Goal: Check status: Check status

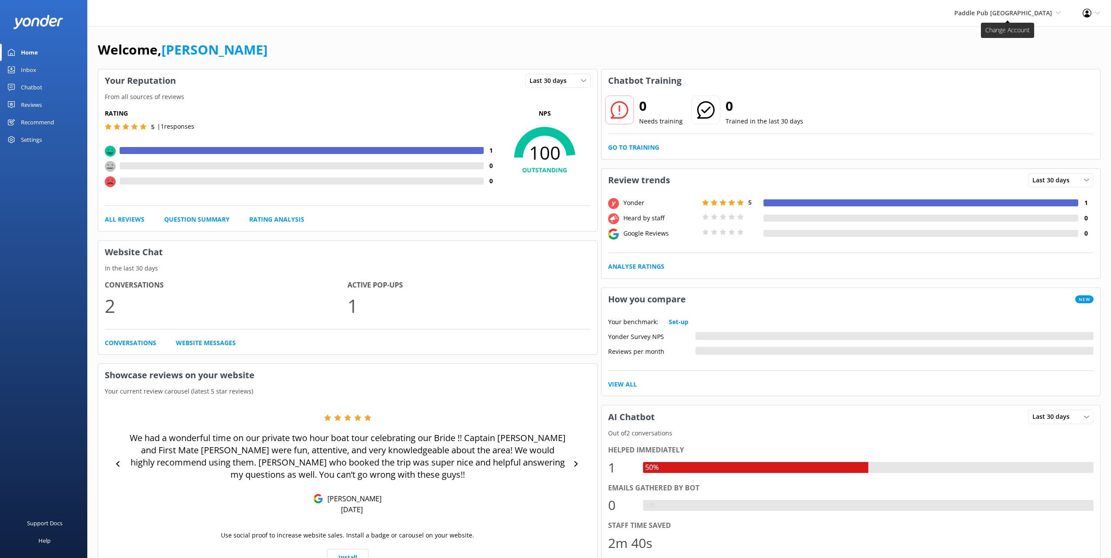
click at [994, 13] on span "Paddle Pub [GEOGRAPHIC_DATA]" at bounding box center [1003, 13] width 98 height 8
click at [1012, 85] on link "Trolley Pub [GEOGRAPHIC_DATA]" at bounding box center [1028, 99] width 87 height 29
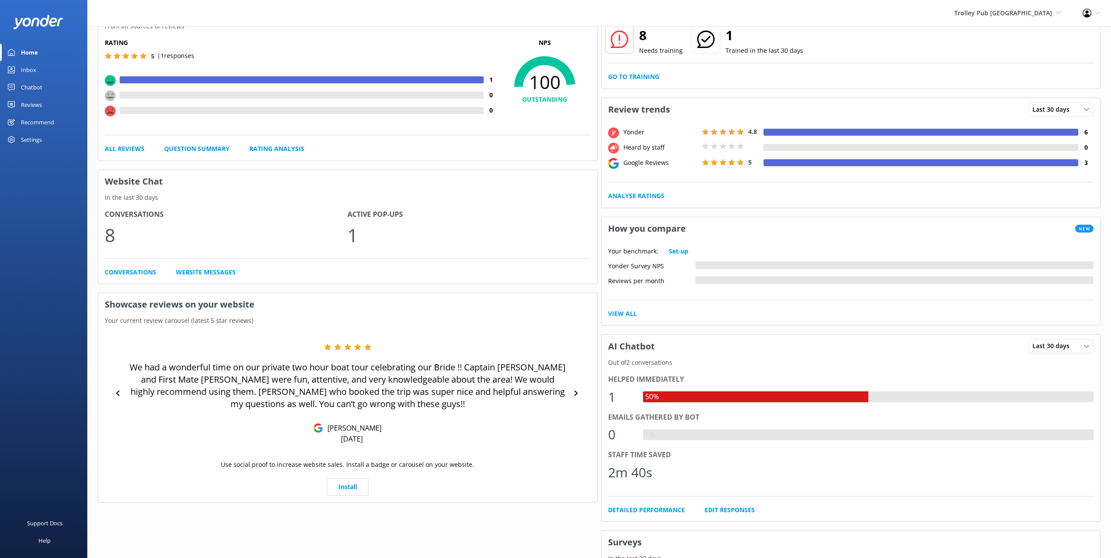
scroll to position [87, 0]
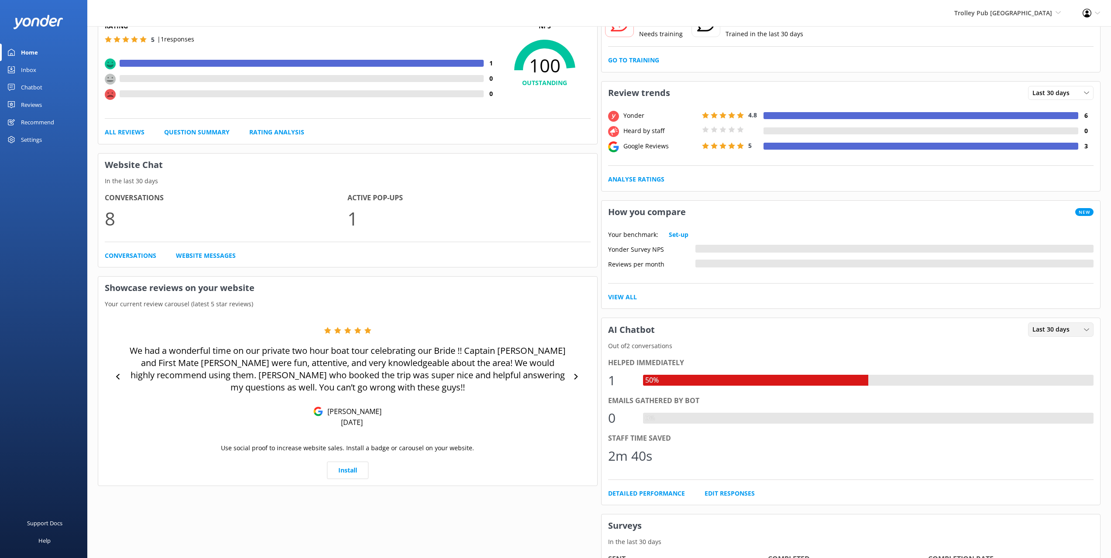
click at [1073, 327] on span "Last 30 days" at bounding box center [1053, 330] width 42 height 10
click at [1059, 371] on link "Last 30 days" at bounding box center [1067, 365] width 78 height 17
click at [1063, 335] on div "Last 30 days Last 7 days Last 30 days" at bounding box center [1060, 330] width 65 height 14
click at [1060, 349] on div "Last 7 days" at bounding box center [1047, 348] width 28 height 9
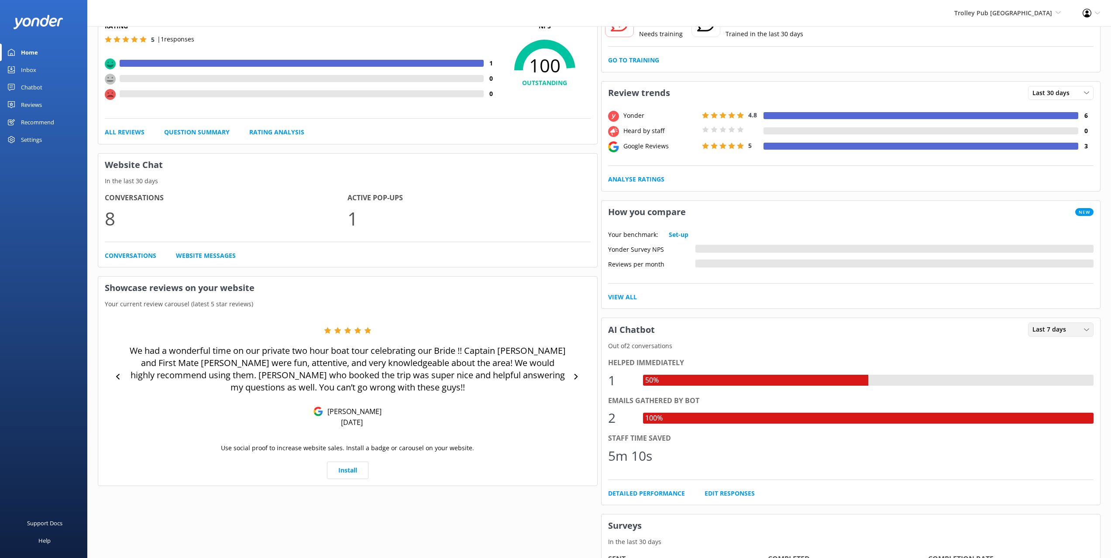
click at [1060, 330] on span "Last 7 days" at bounding box center [1051, 330] width 39 height 10
click at [1060, 365] on div "Last 30 days" at bounding box center [1048, 365] width 31 height 9
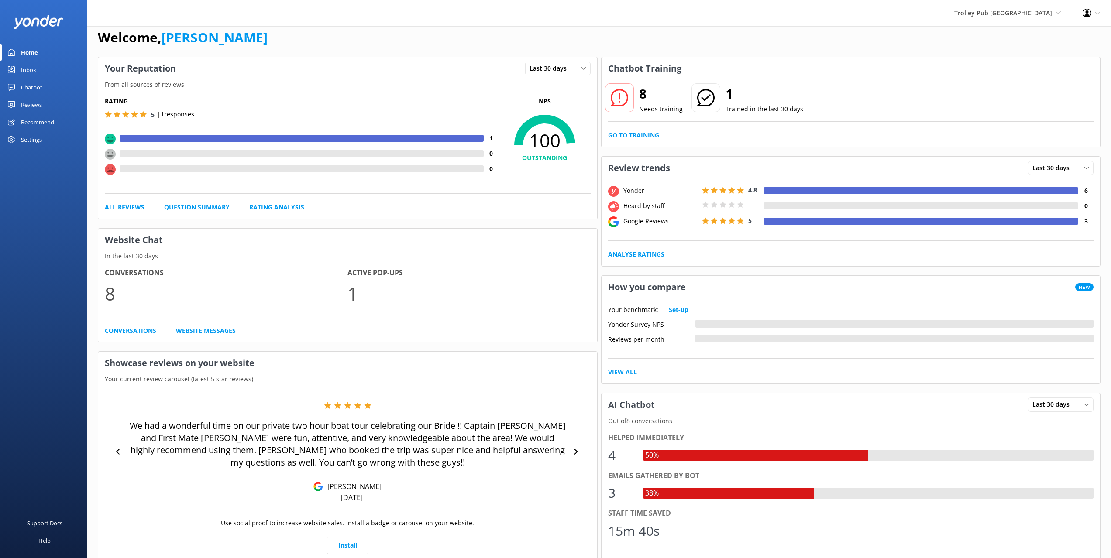
scroll to position [0, 0]
